Goal: Task Accomplishment & Management: Use online tool/utility

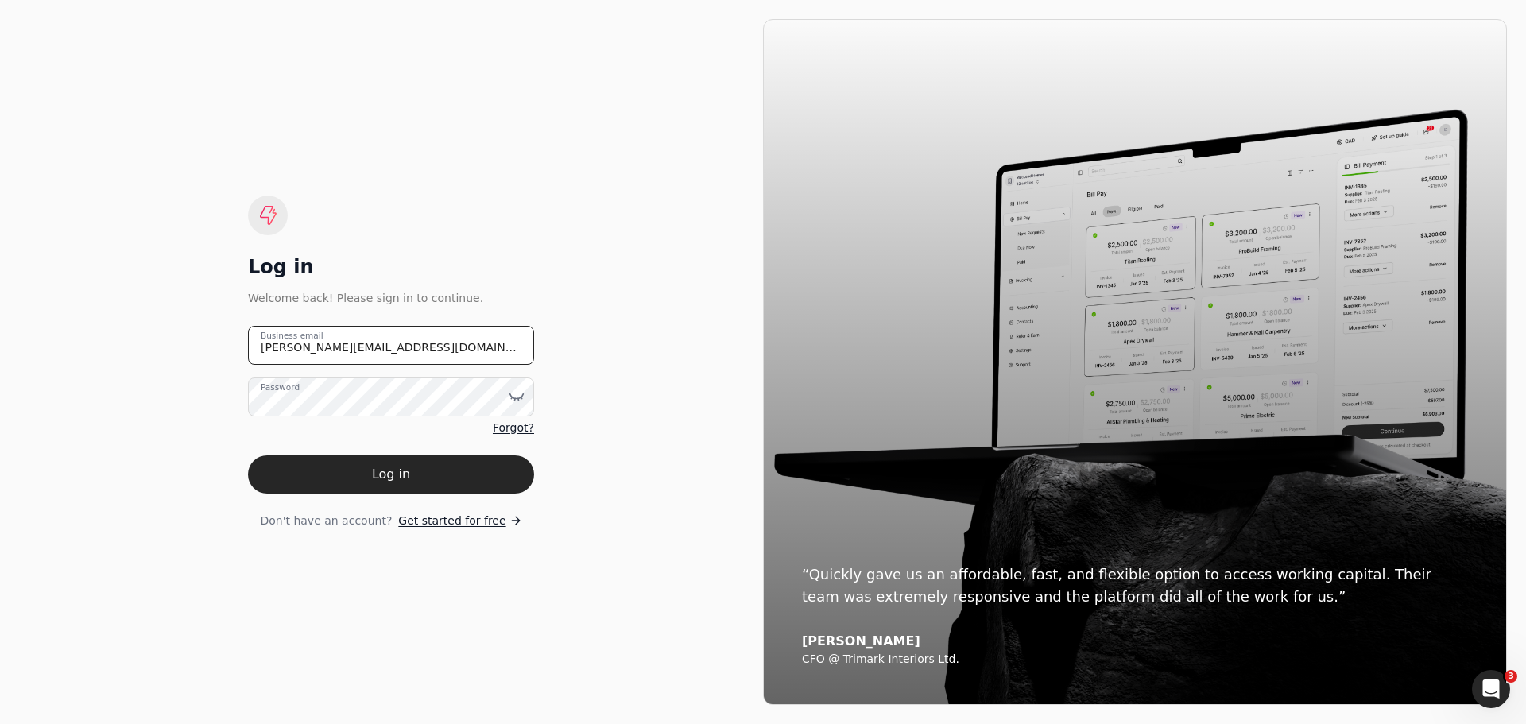
drag, startPoint x: 406, startPoint y: 356, endPoint x: 217, endPoint y: 361, distance: 189.2
click at [217, 361] on div "Log in Welcome back! Please sign in to continue. [PERSON_NAME][EMAIL_ADDRESS][D…" at bounding box center [391, 362] width 744 height 686
type email "[EMAIL_ADDRESS][DOMAIN_NAME]"
click at [513, 398] on icon at bounding box center [517, 396] width 14 height 5
click at [629, 478] on div "Log in Welcome back! Please sign in to continue. [EMAIL_ADDRESS][DOMAIN_NAME] B…" at bounding box center [391, 362] width 744 height 686
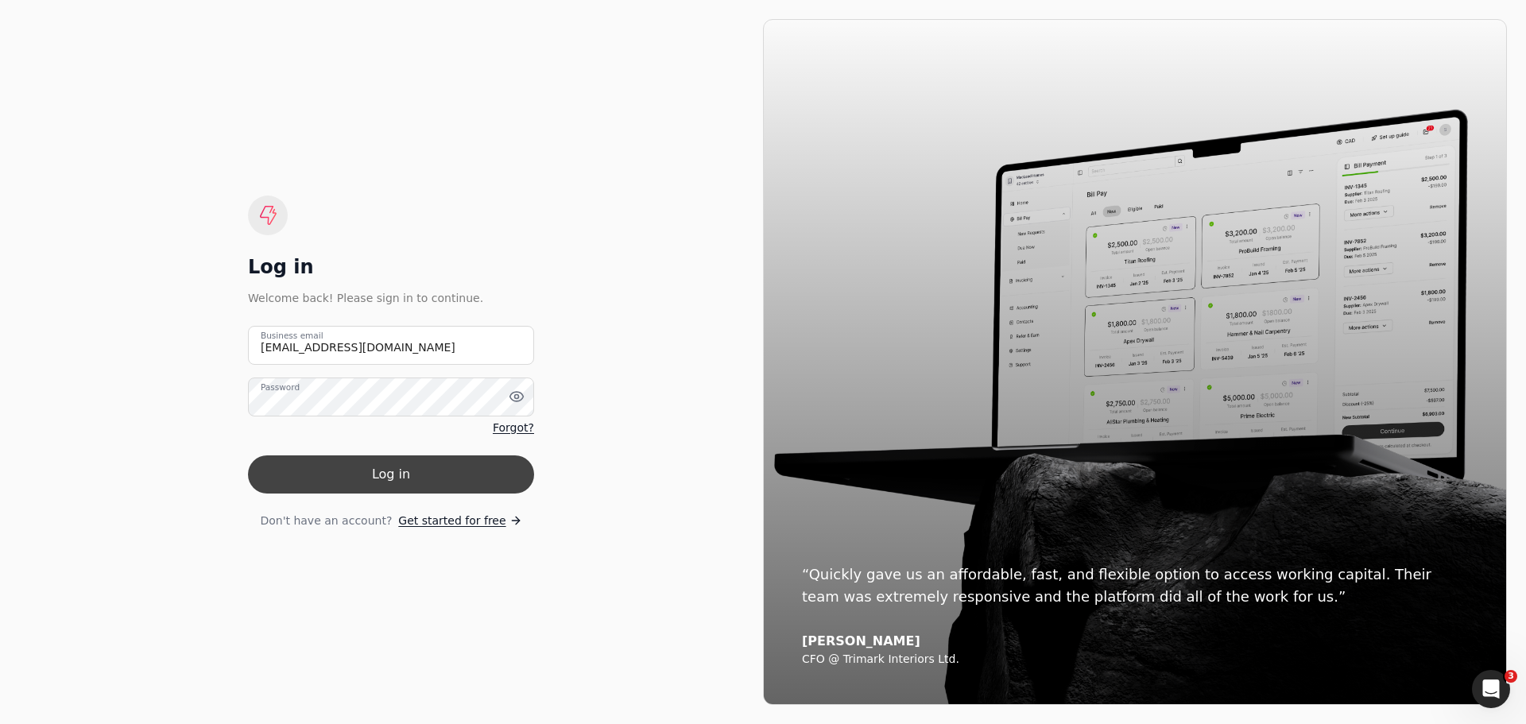
click at [408, 478] on button "Log in" at bounding box center [391, 474] width 286 height 38
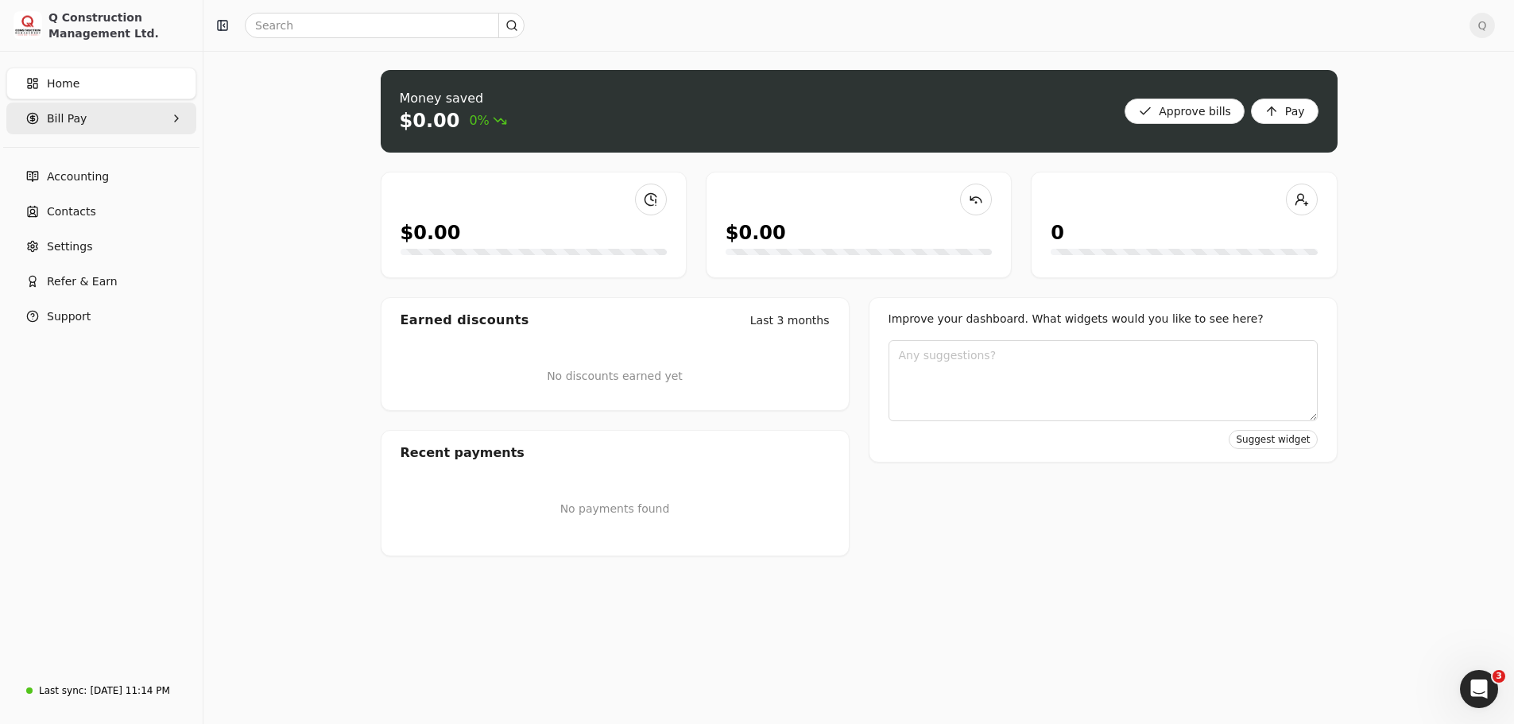
click at [167, 115] on Pay "Bill Pay" at bounding box center [101, 119] width 190 height 32
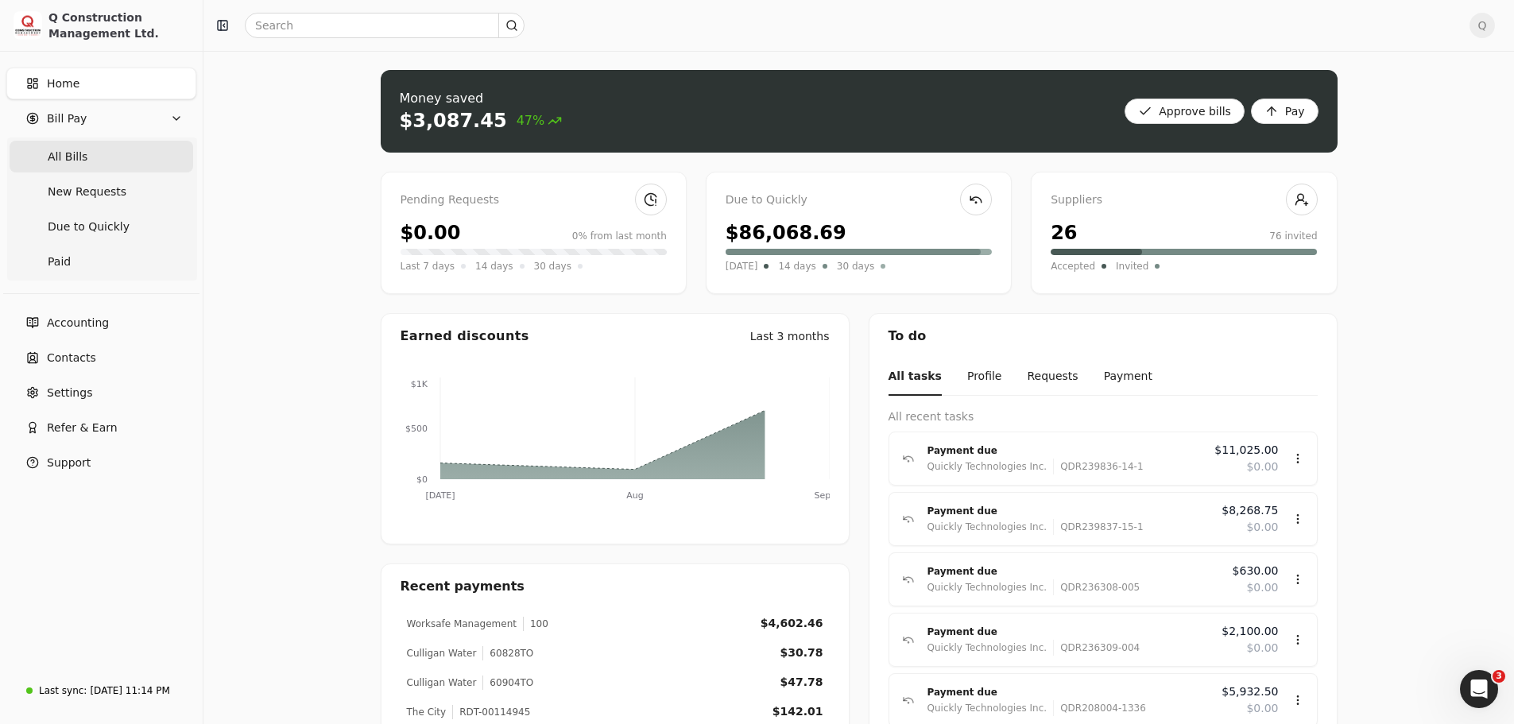
click at [102, 155] on Bills "All Bills" at bounding box center [102, 157] width 184 height 32
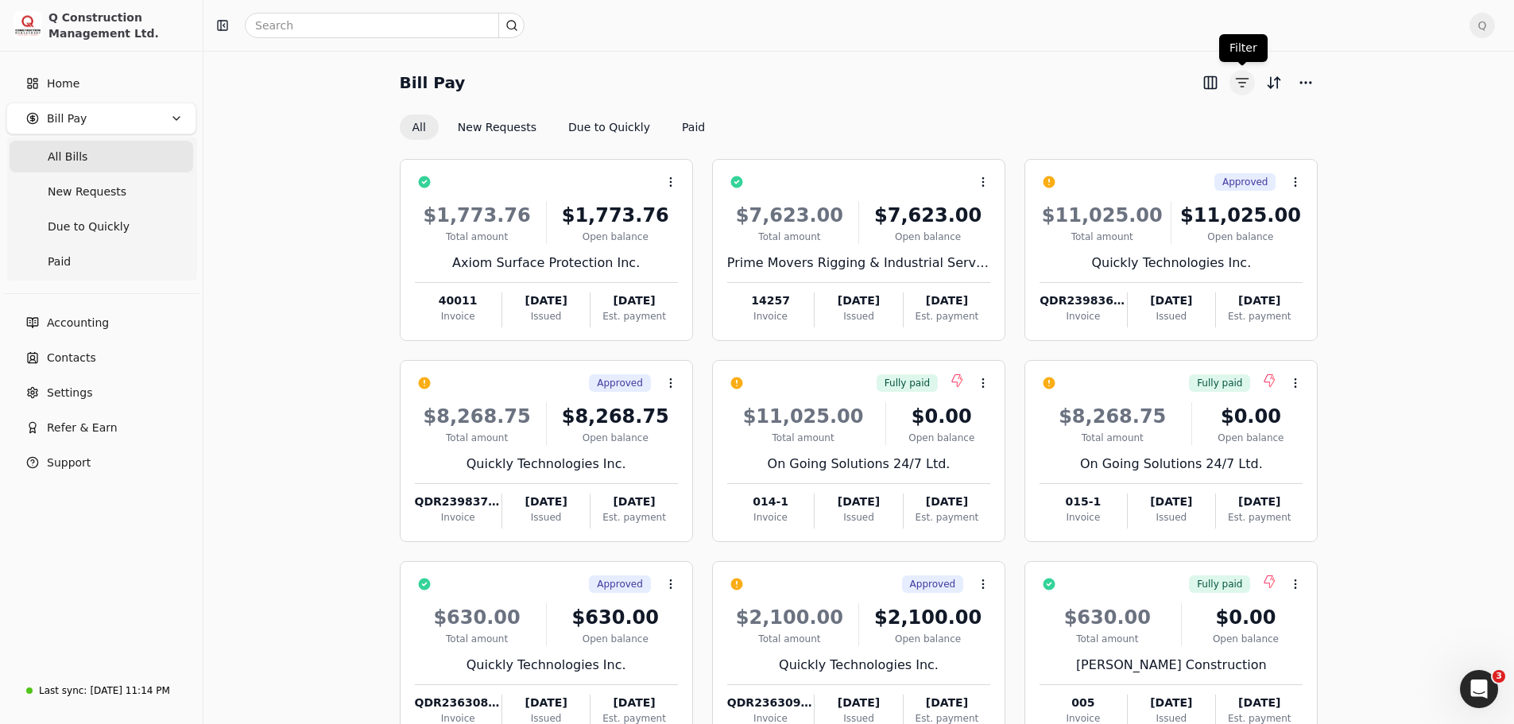
click at [1246, 77] on button "button" at bounding box center [1242, 82] width 25 height 25
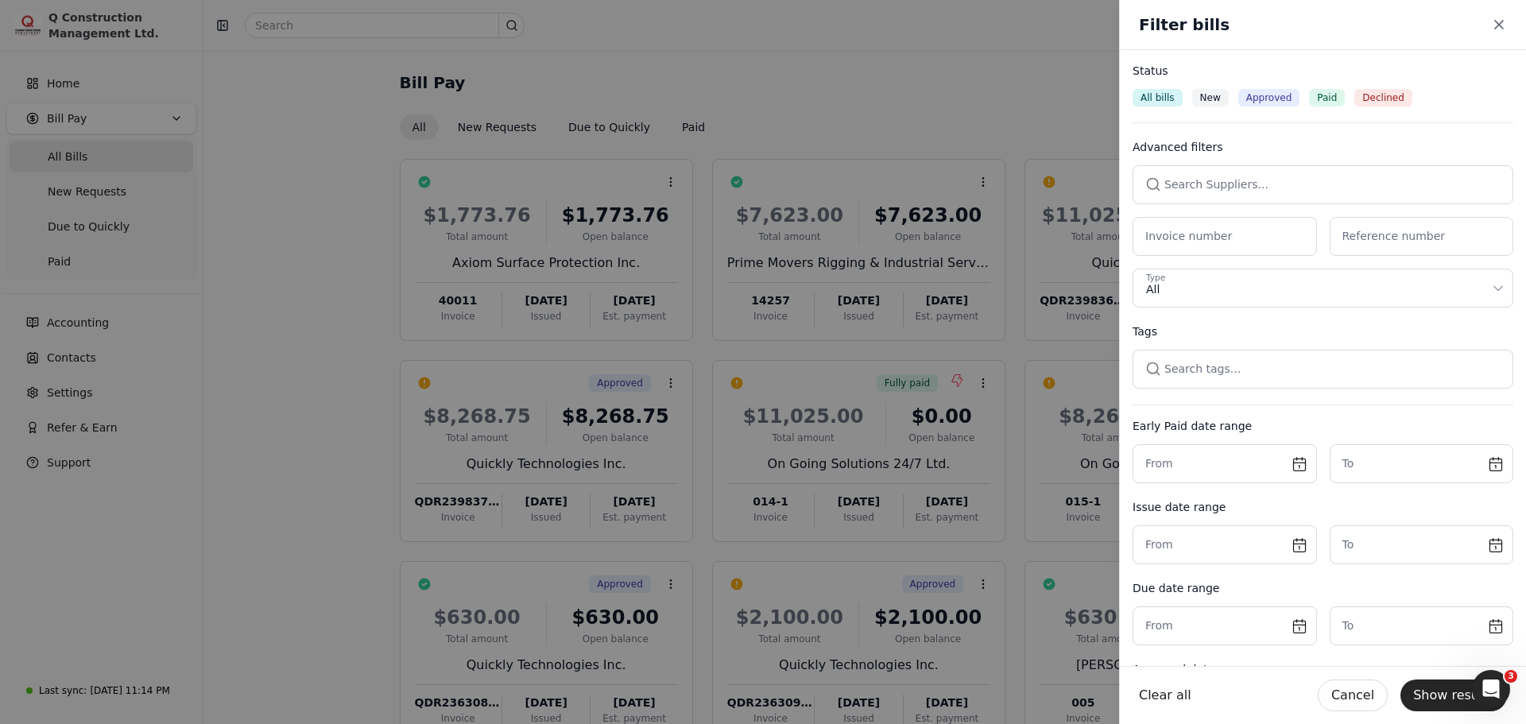
click at [1193, 184] on button "button" at bounding box center [1323, 184] width 381 height 38
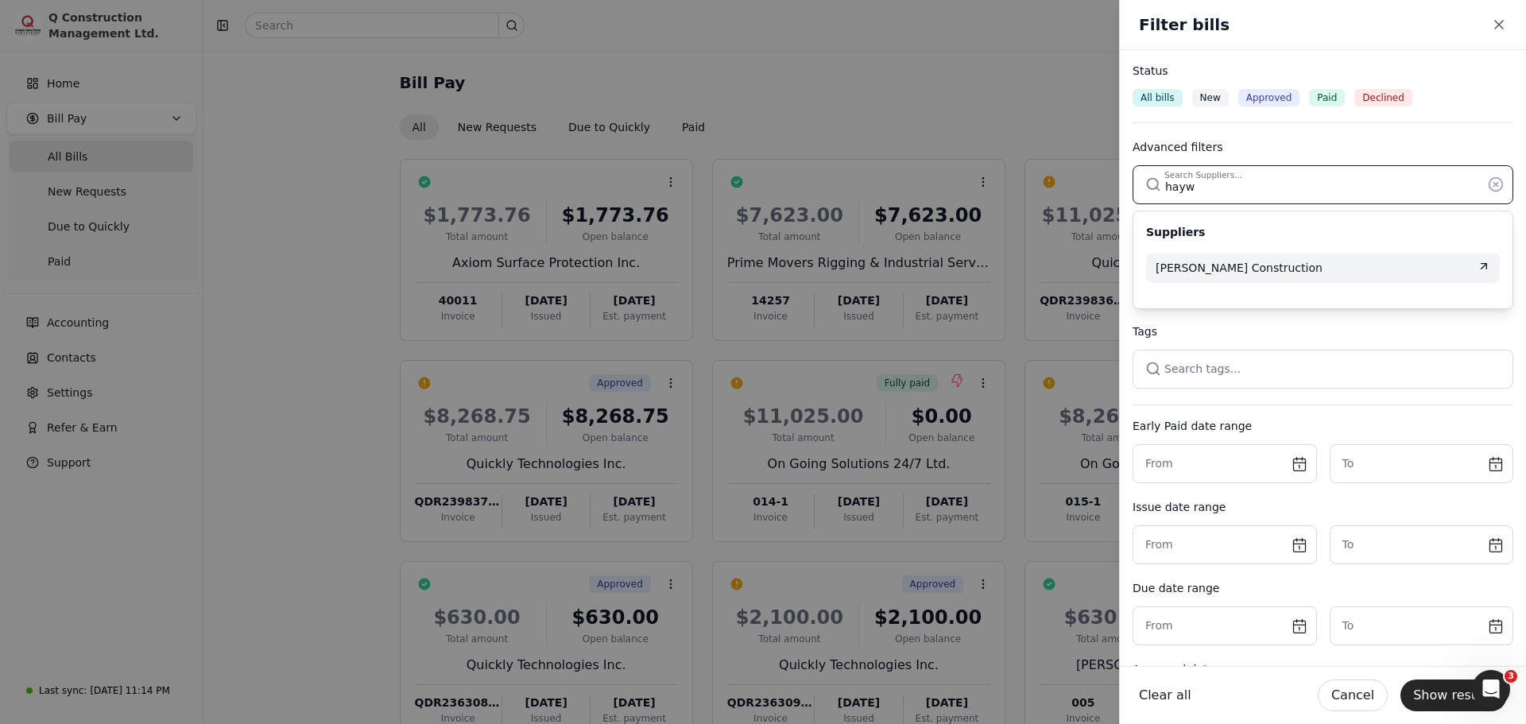
type input "hayw"
click at [1228, 264] on span "[PERSON_NAME] Construction" at bounding box center [1239, 268] width 167 height 17
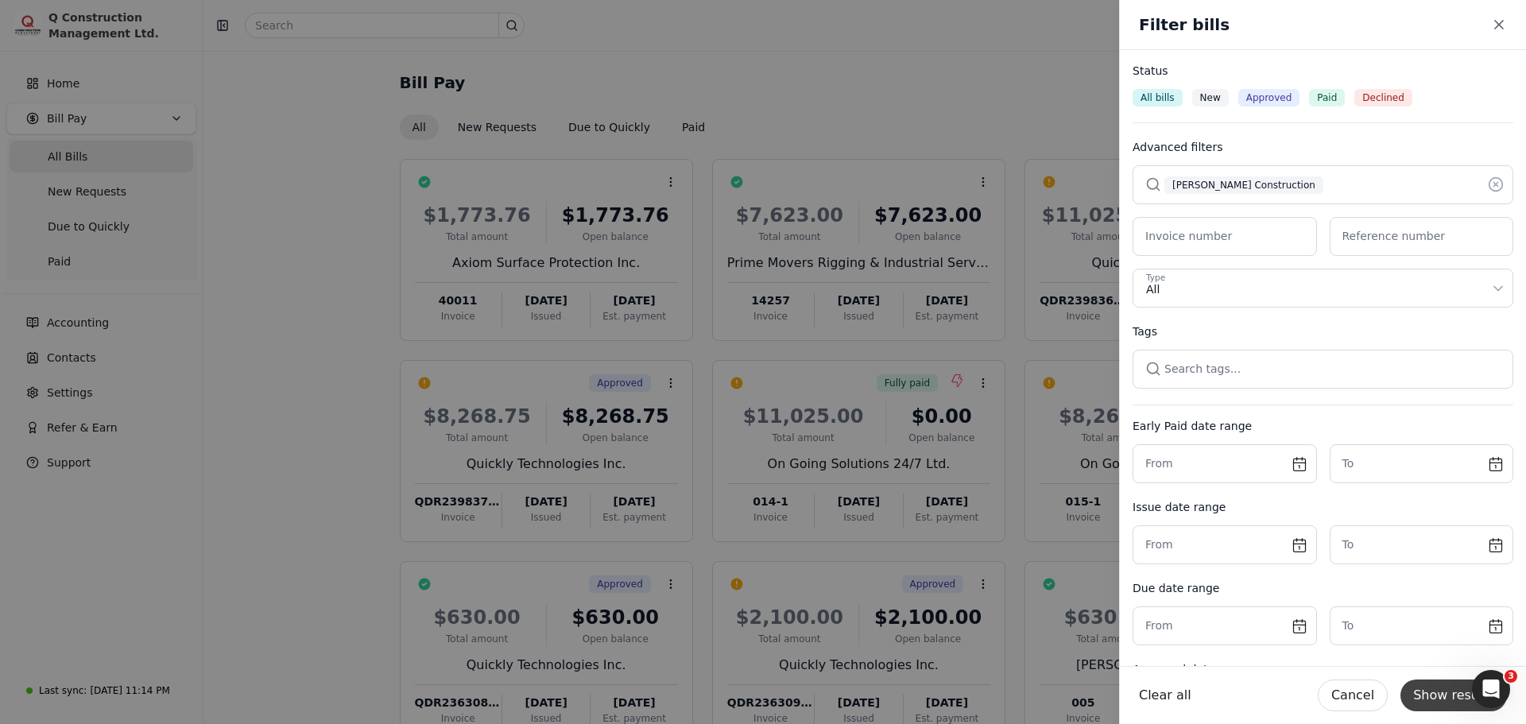
click at [1435, 696] on button "Show results" at bounding box center [1454, 696] width 107 height 32
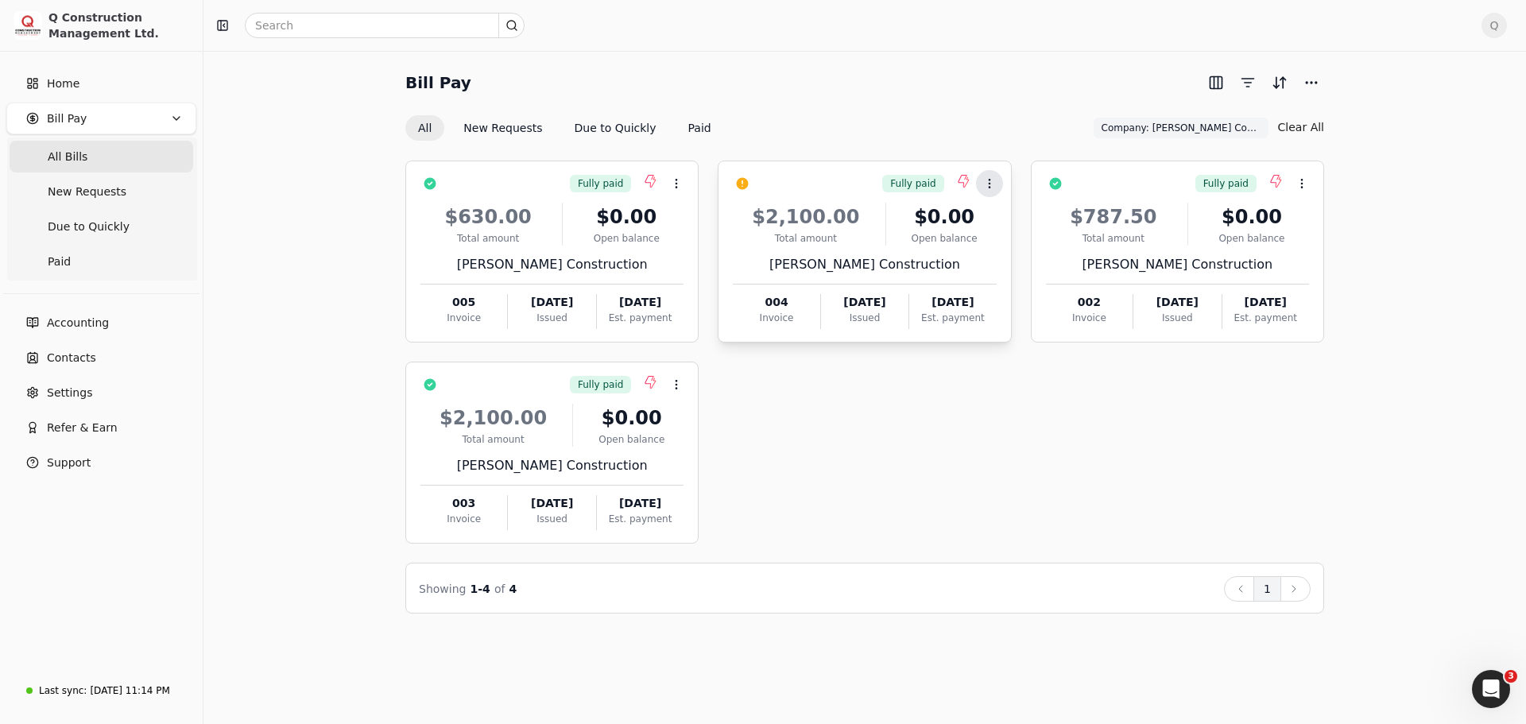
click at [994, 187] on icon at bounding box center [989, 183] width 13 height 13
click at [1021, 258] on span "Push vendor swap" at bounding box center [1050, 259] width 101 height 17
click at [1249, 80] on button "button" at bounding box center [1247, 82] width 25 height 25
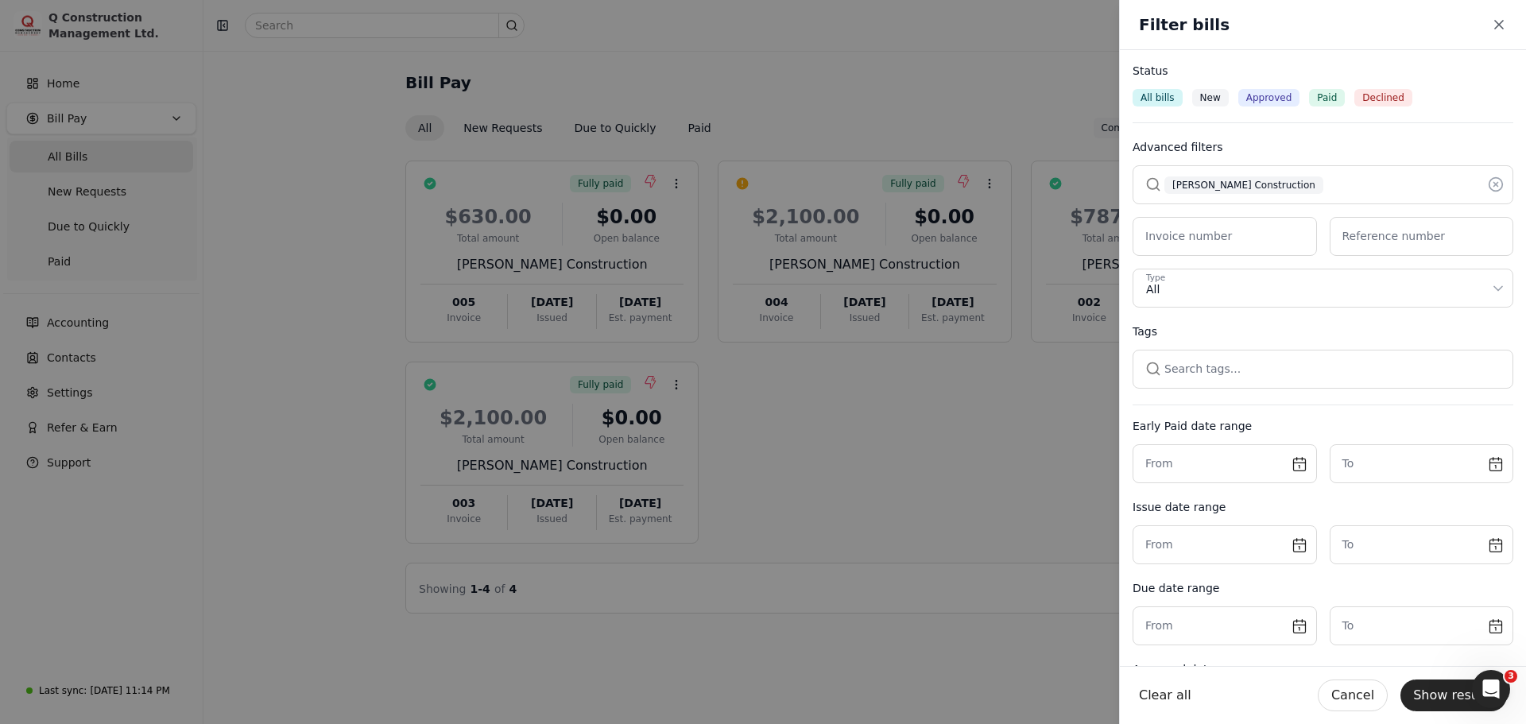
click at [1282, 183] on button "button" at bounding box center [1323, 184] width 381 height 38
click at [1488, 184] on icon at bounding box center [1496, 184] width 16 height 16
click at [1287, 185] on button "button" at bounding box center [1323, 184] width 381 height 38
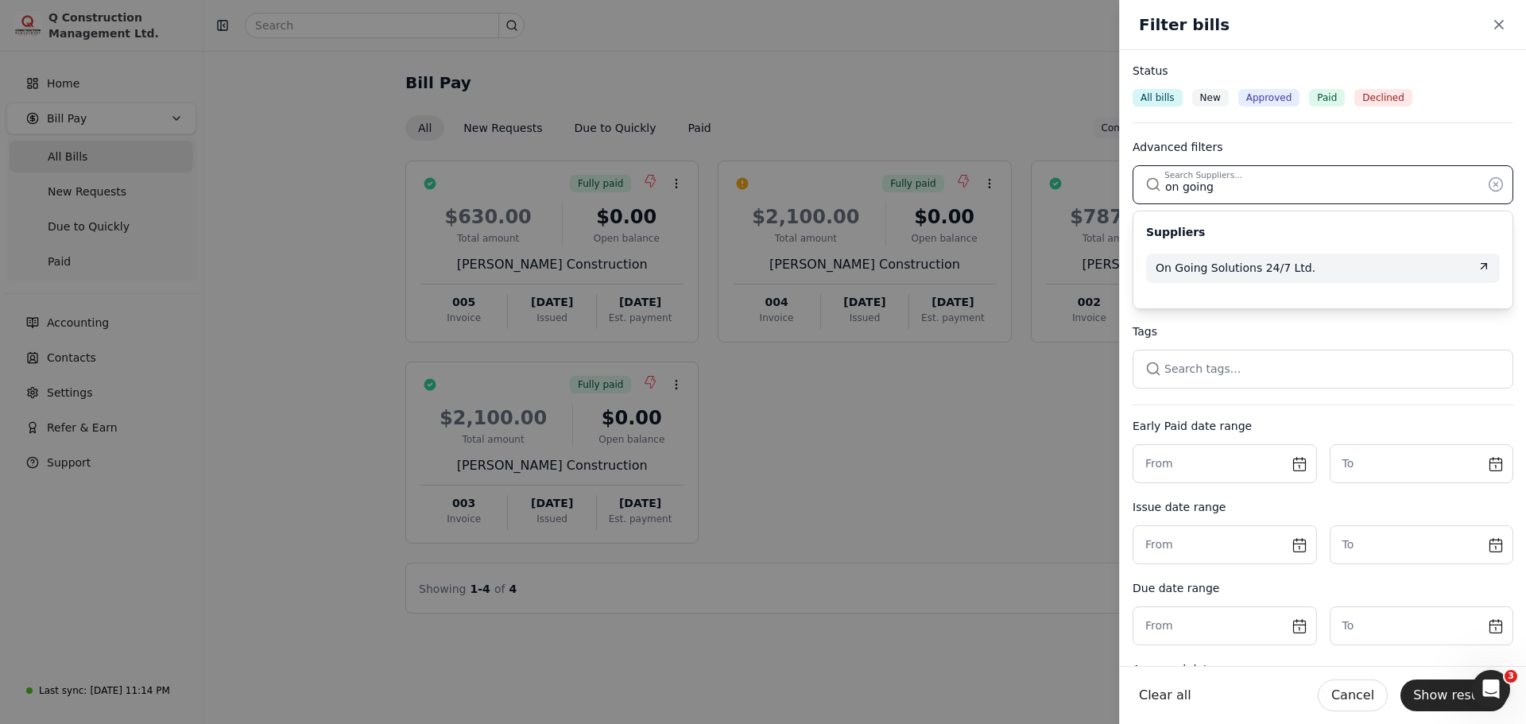
type input "on going"
click at [1231, 270] on span "On Going Solutions 24/7 Ltd." at bounding box center [1236, 268] width 160 height 17
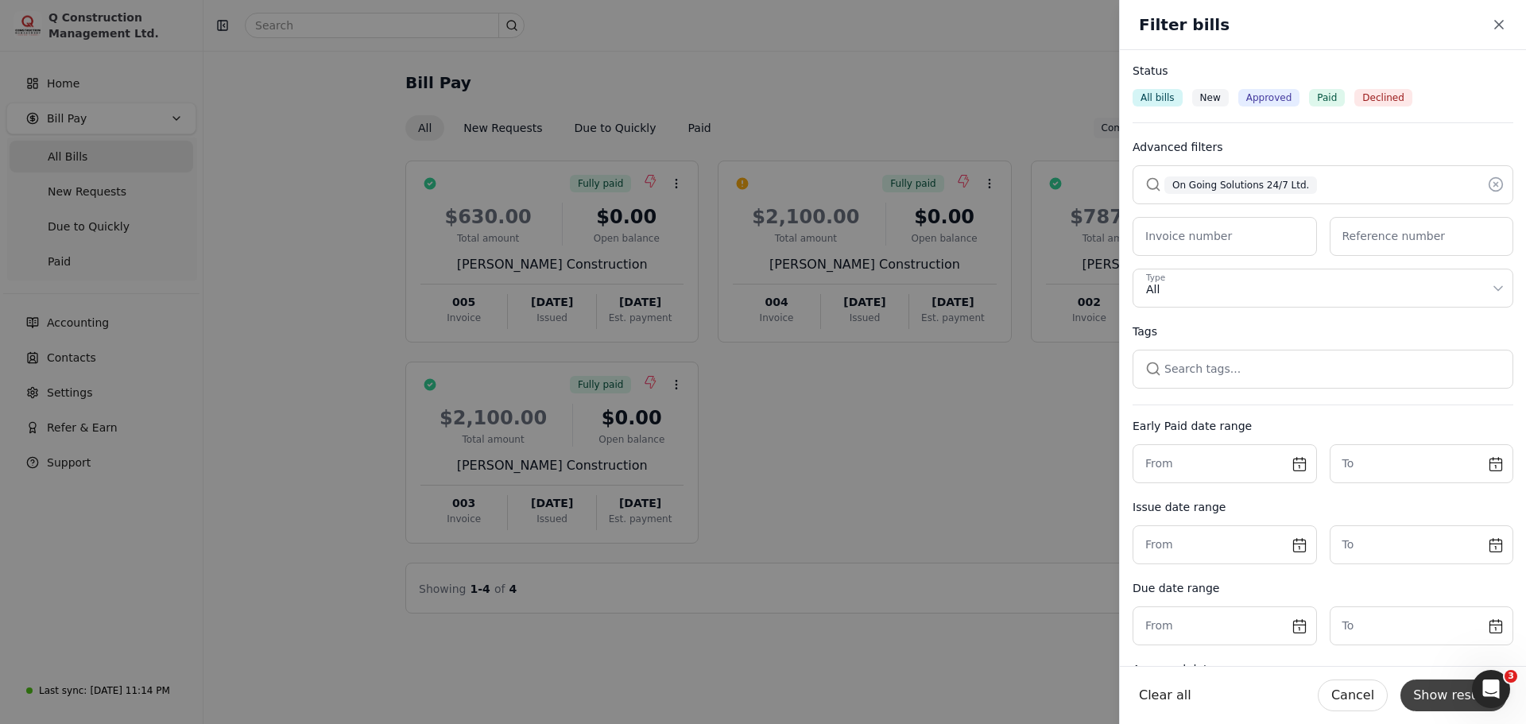
click at [1441, 698] on button "Show results" at bounding box center [1454, 696] width 107 height 32
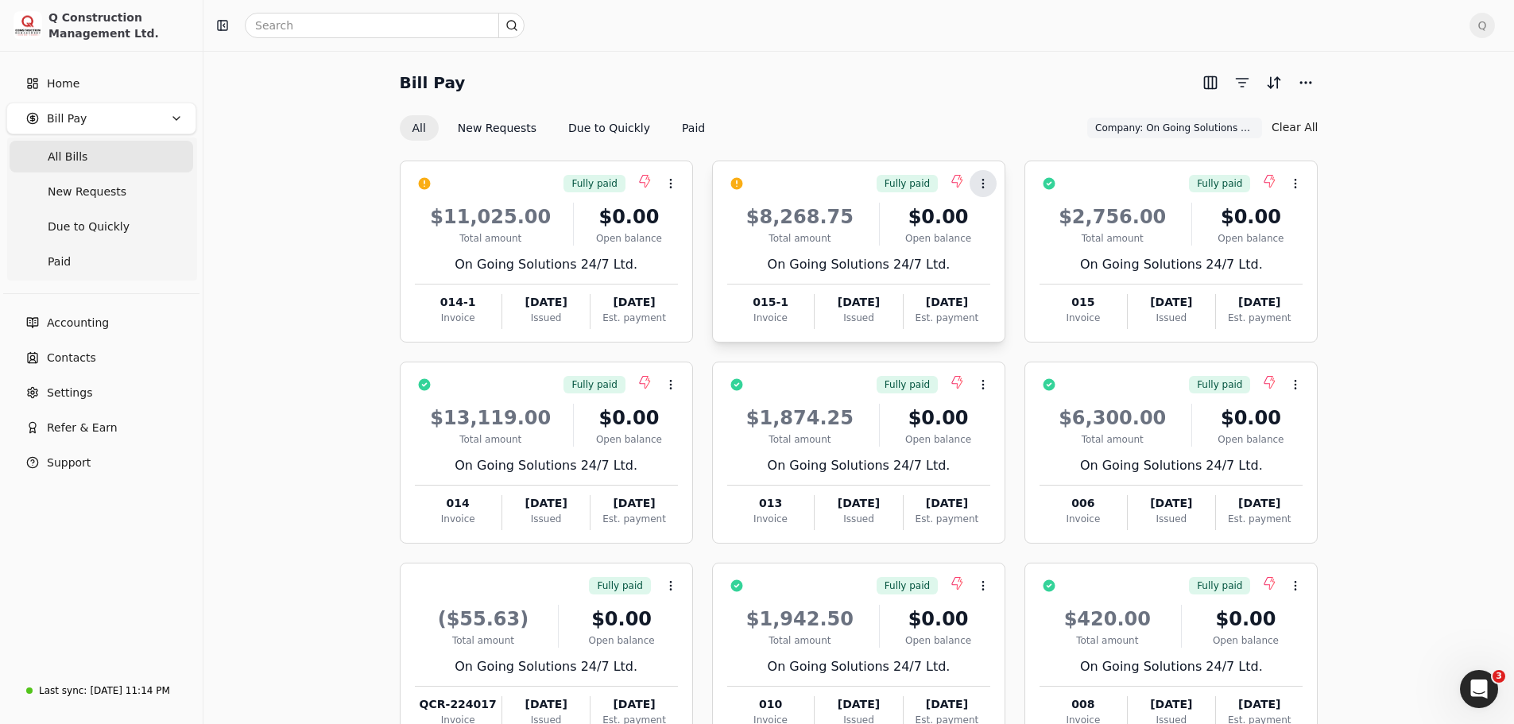
click at [980, 186] on icon at bounding box center [983, 183] width 13 height 13
click at [1008, 258] on span "Push vendor swap" at bounding box center [1044, 259] width 101 height 17
click at [670, 183] on circle at bounding box center [670, 183] width 1 height 1
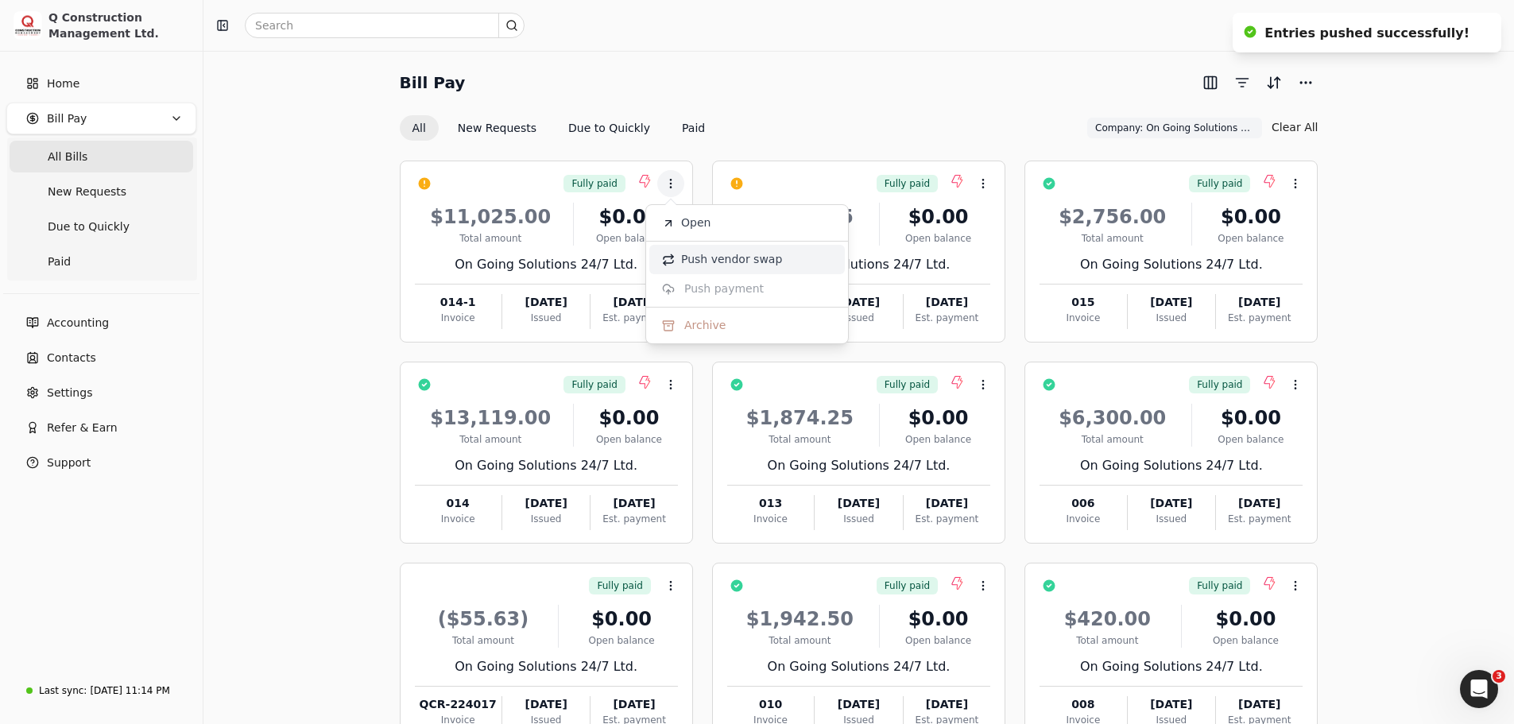
click at [712, 259] on span "Push vendor swap" at bounding box center [731, 259] width 101 height 17
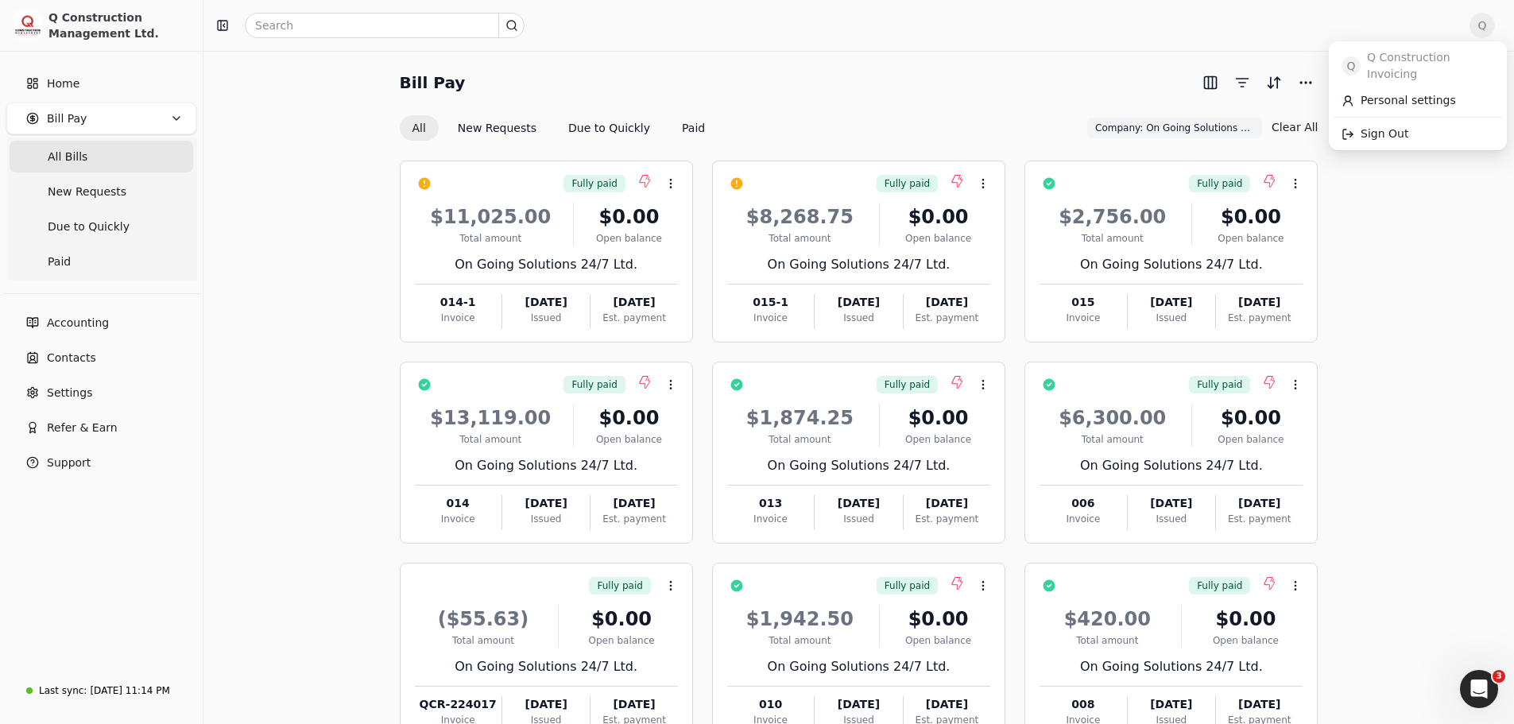
click at [1490, 25] on span "Q" at bounding box center [1482, 25] width 25 height 25
click at [1364, 126] on span "Sign Out" at bounding box center [1385, 134] width 48 height 17
